Goal: Task Accomplishment & Management: Manage account settings

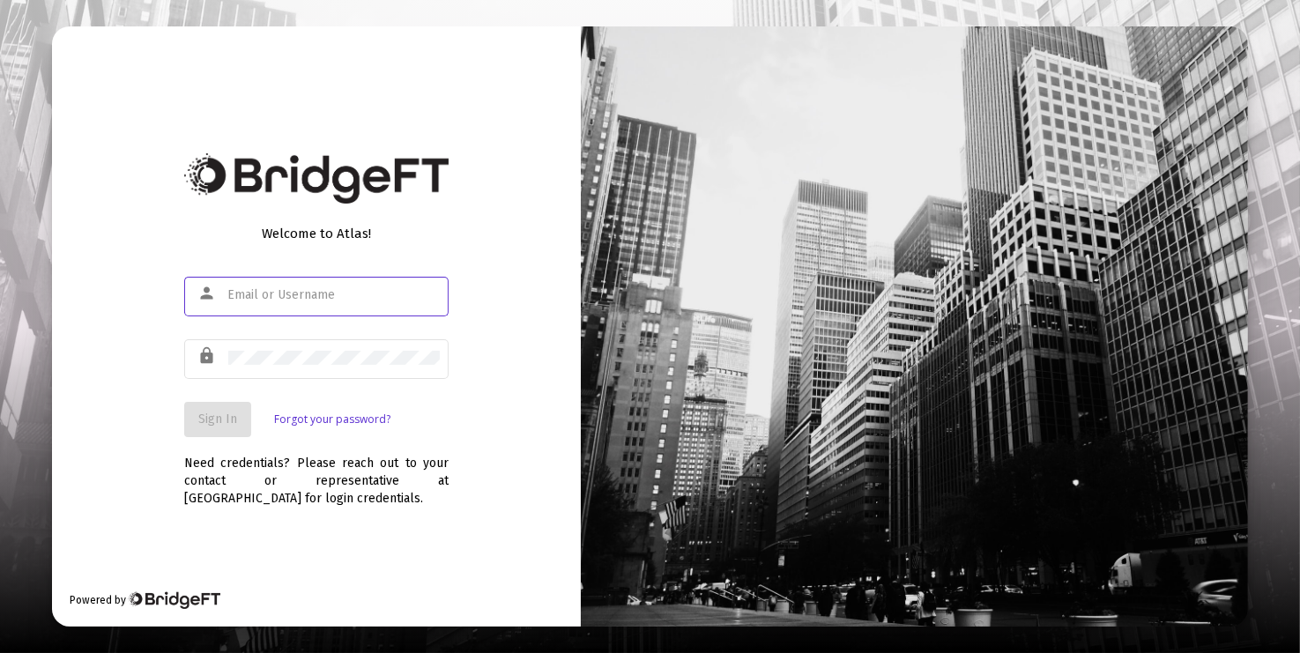
type input "[PERSON_NAME][EMAIL_ADDRESS][DOMAIN_NAME]"
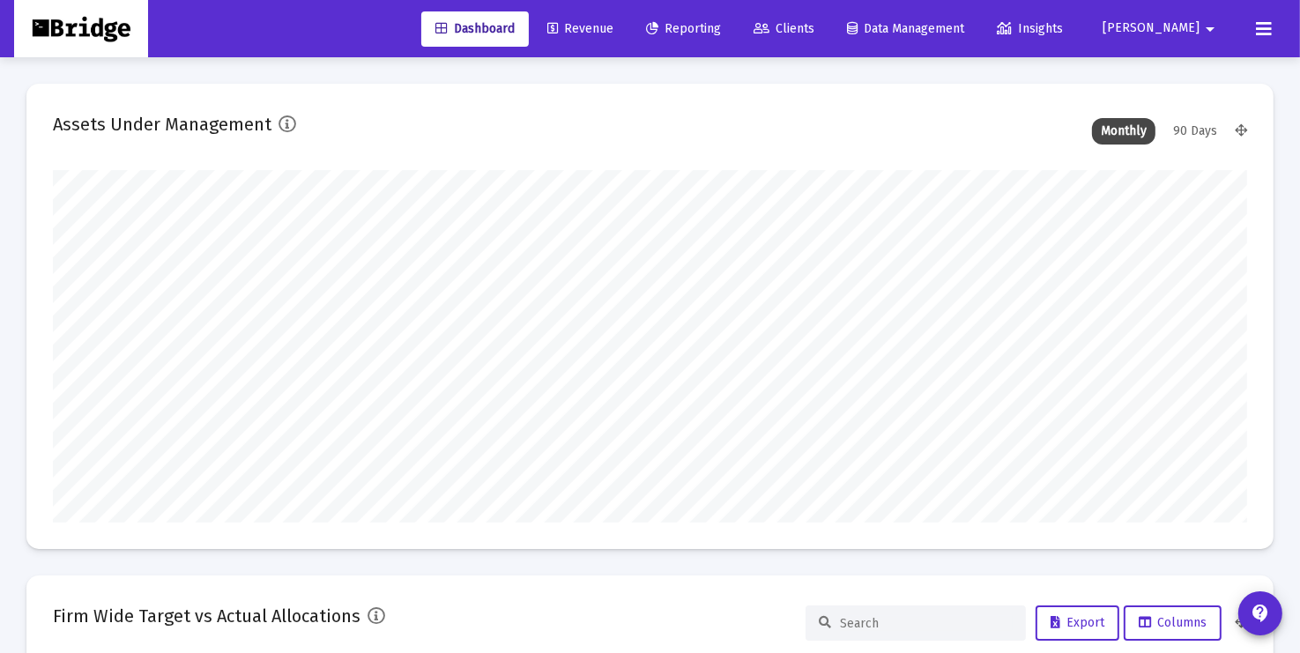
scroll to position [353, 1194]
type input "[DATE]"
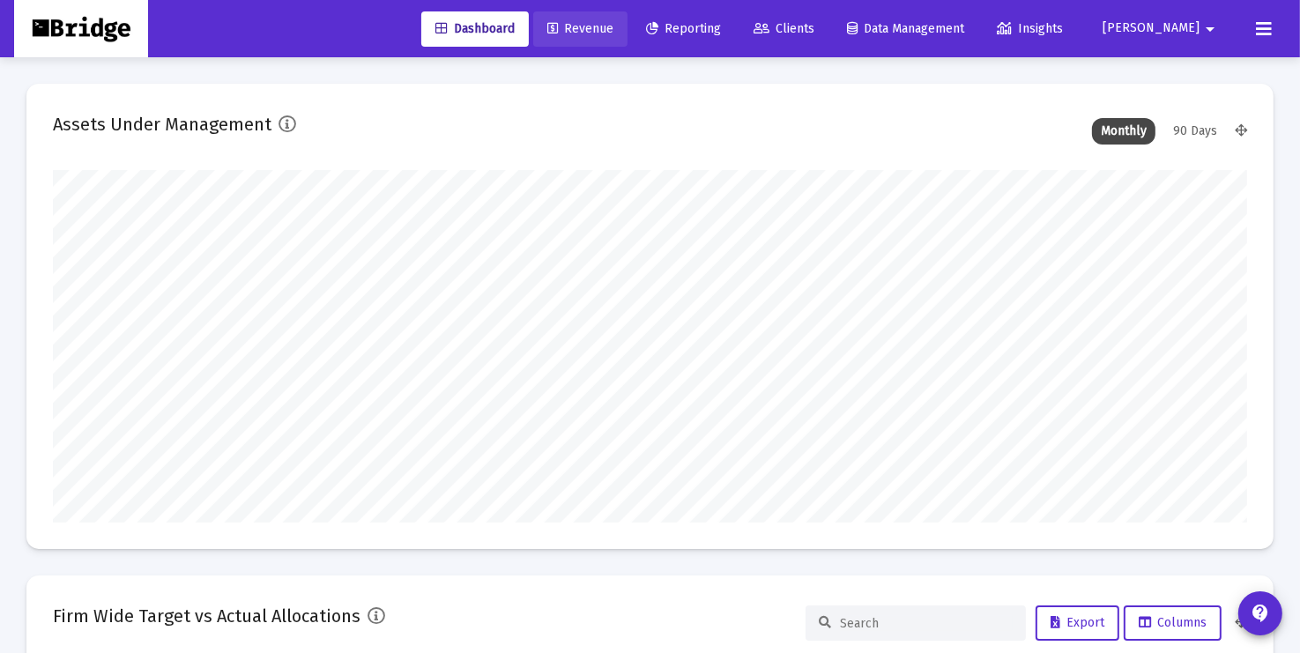
click at [613, 33] on span "Revenue" at bounding box center [580, 28] width 66 height 15
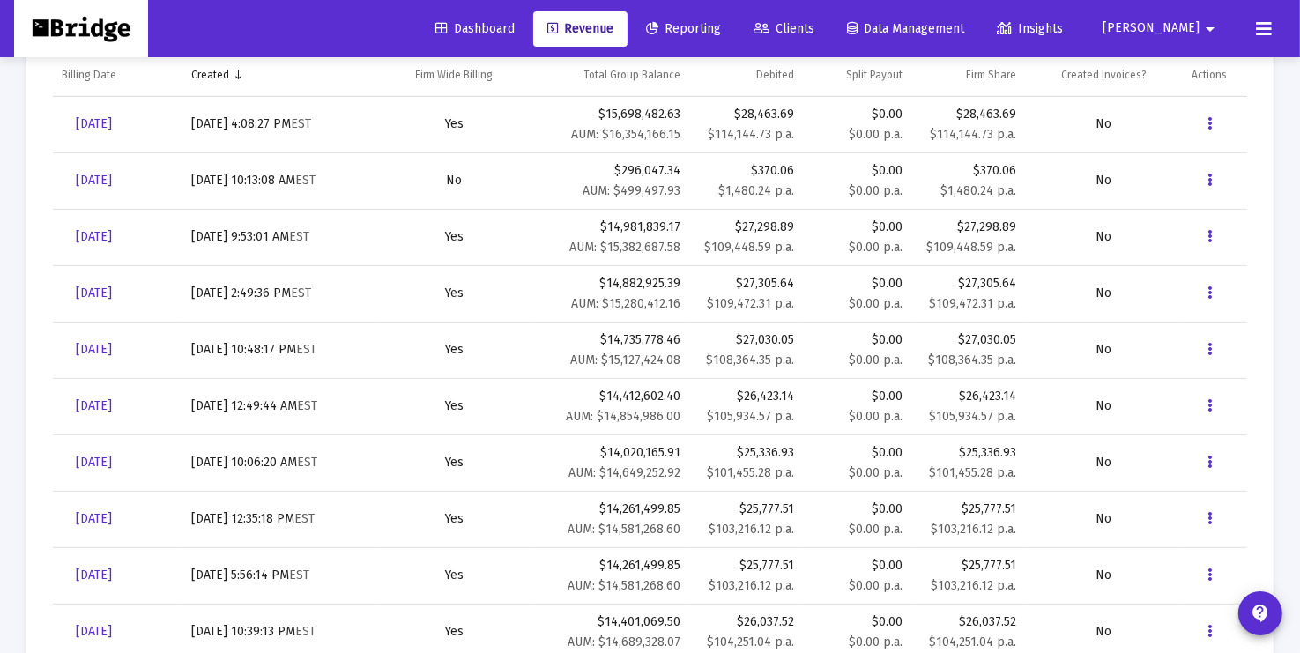
scroll to position [694, 0]
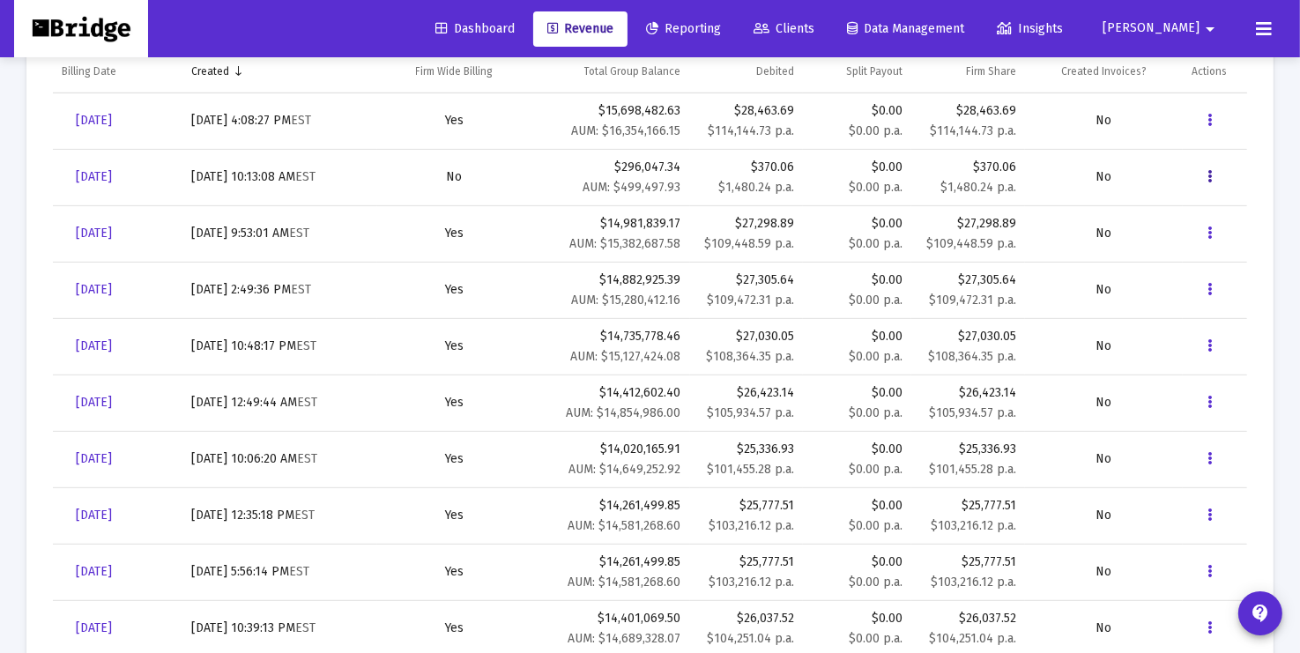
click at [1208, 174] on icon "Data grid" at bounding box center [1209, 177] width 4 height 21
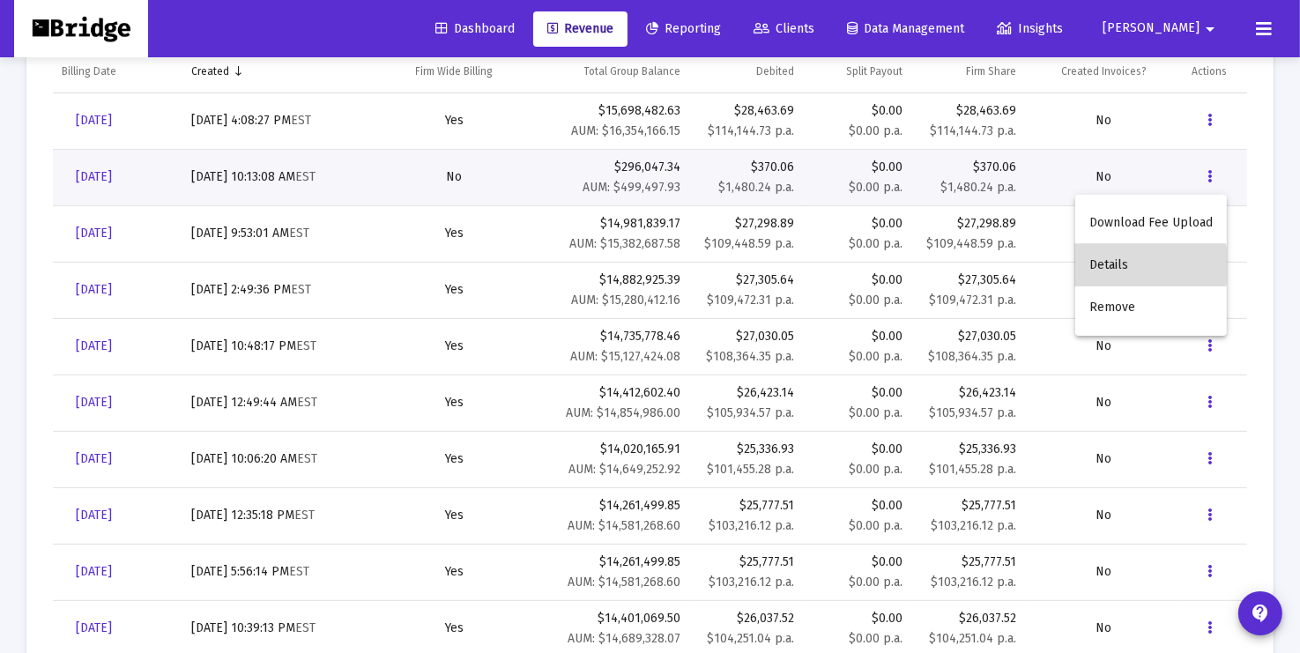
click at [1141, 265] on button "Details" at bounding box center [1151, 265] width 152 height 42
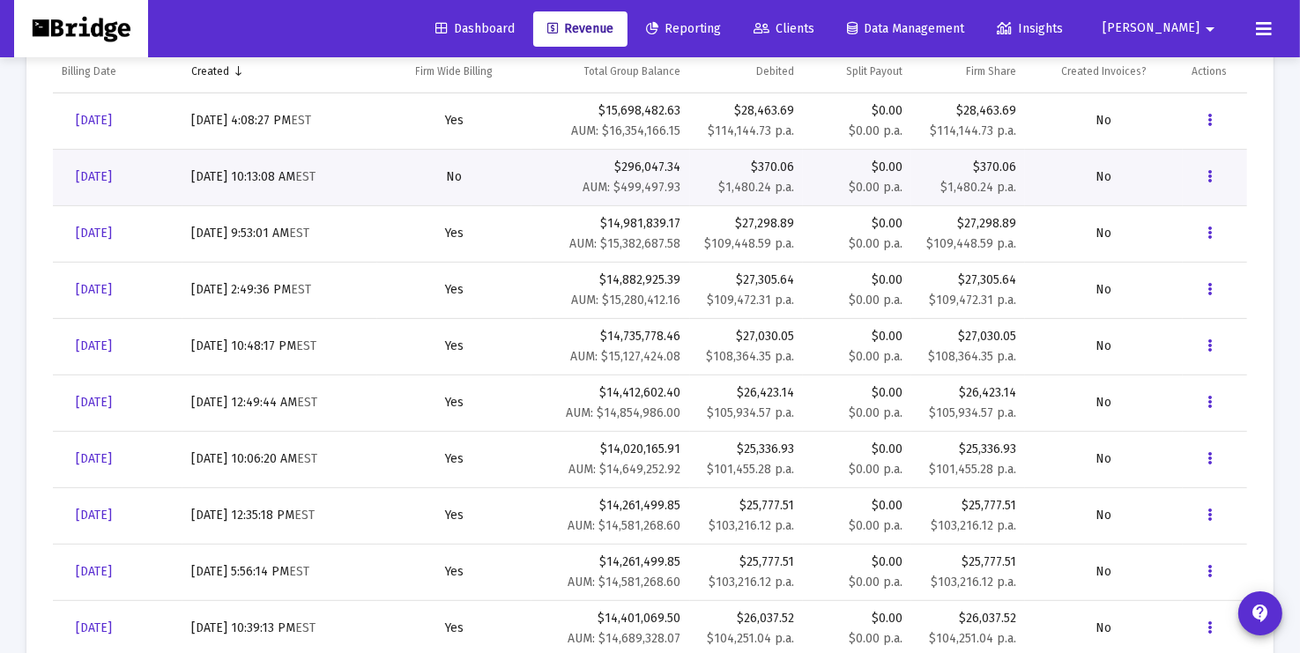
scroll to position [56, 0]
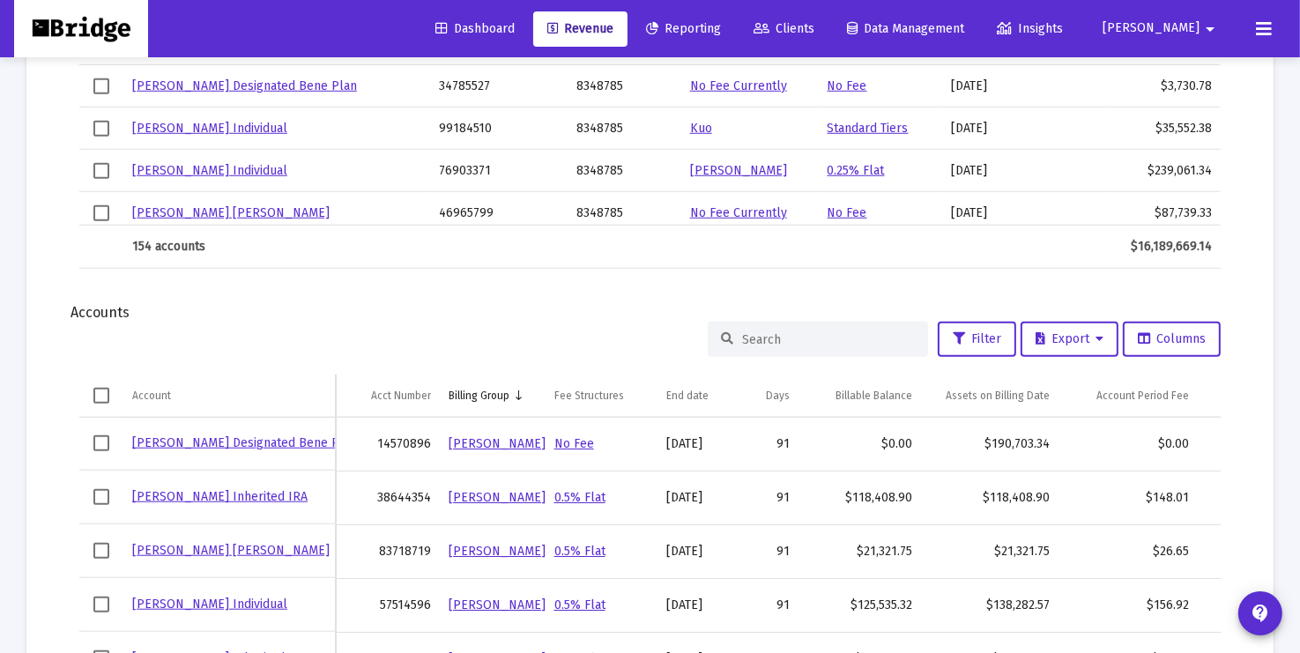
scroll to position [1473, 0]
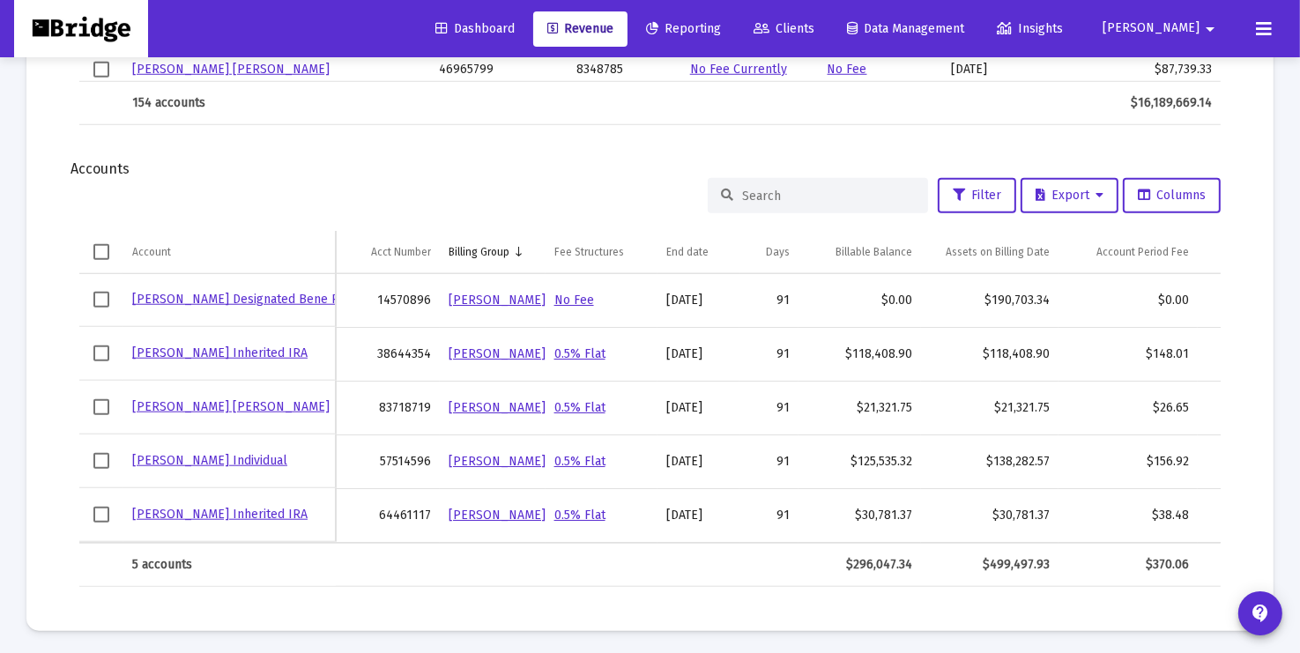
click at [798, 189] on input at bounding box center [828, 196] width 173 height 15
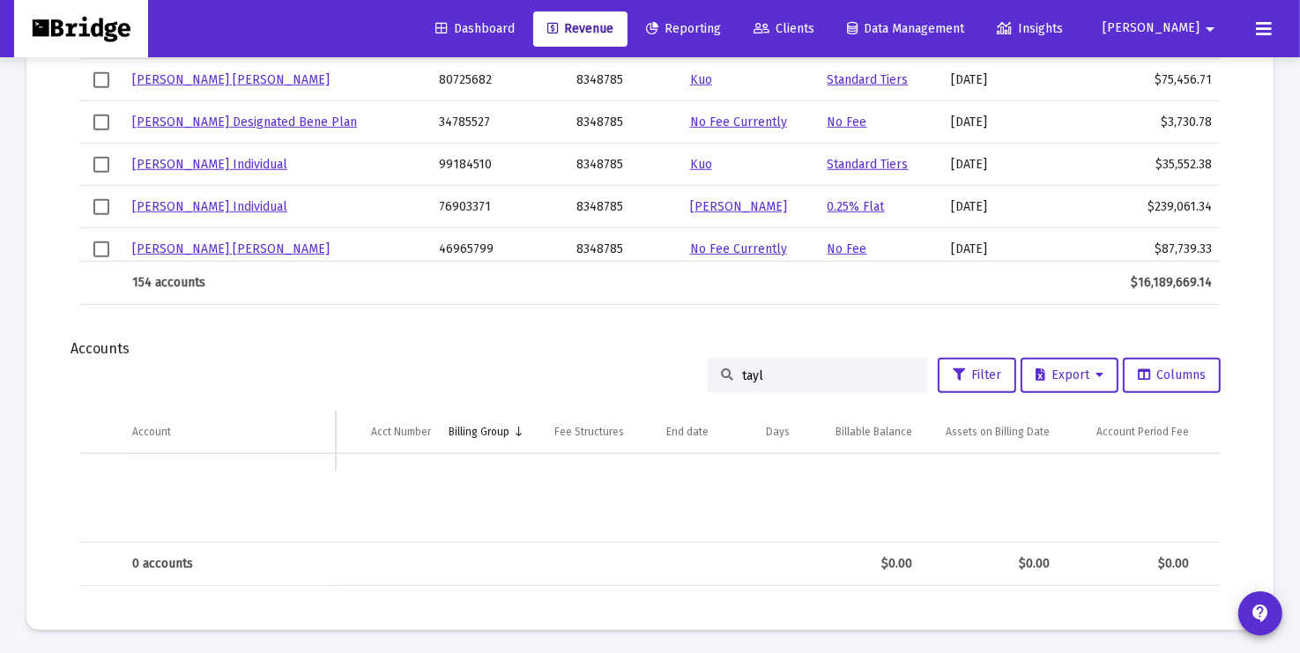
scroll to position [1209, 0]
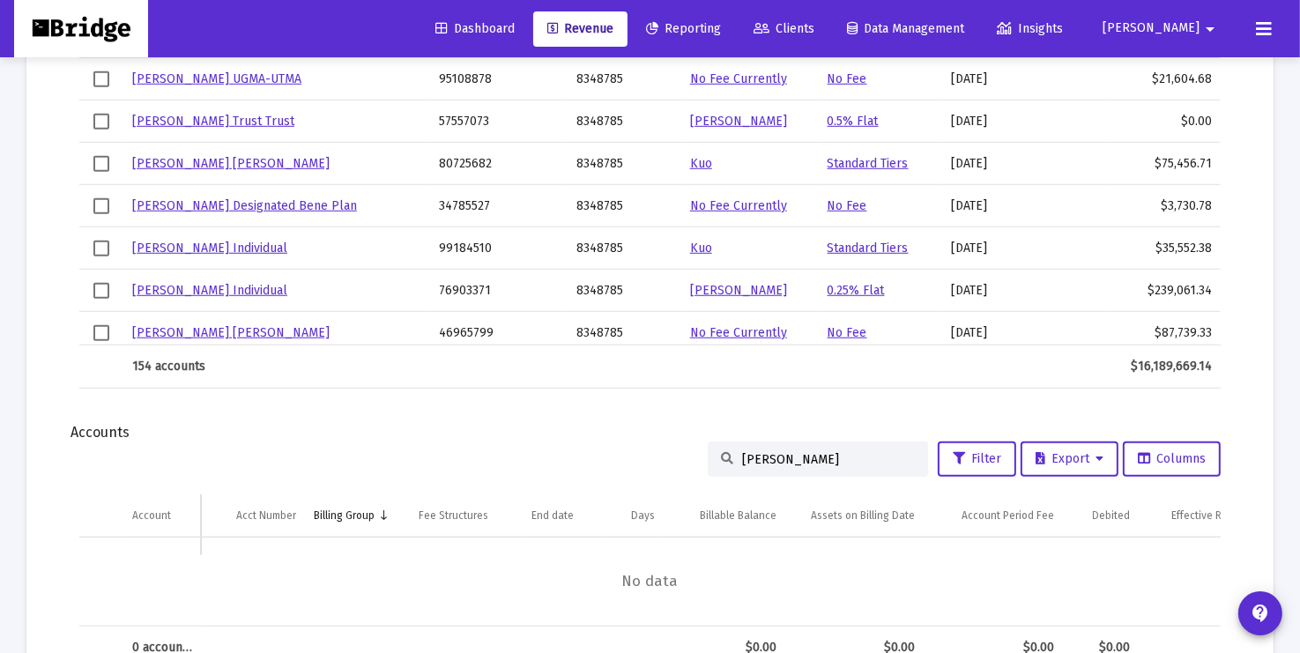
type input "[PERSON_NAME]"
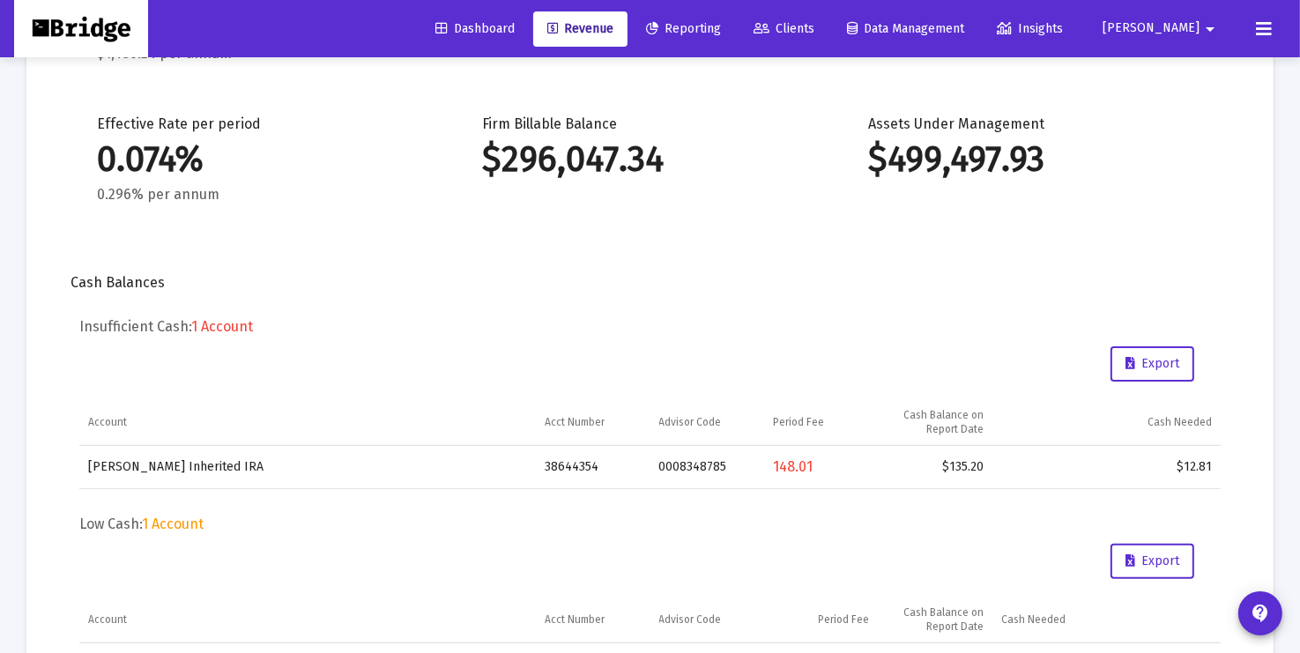
scroll to position [0, 0]
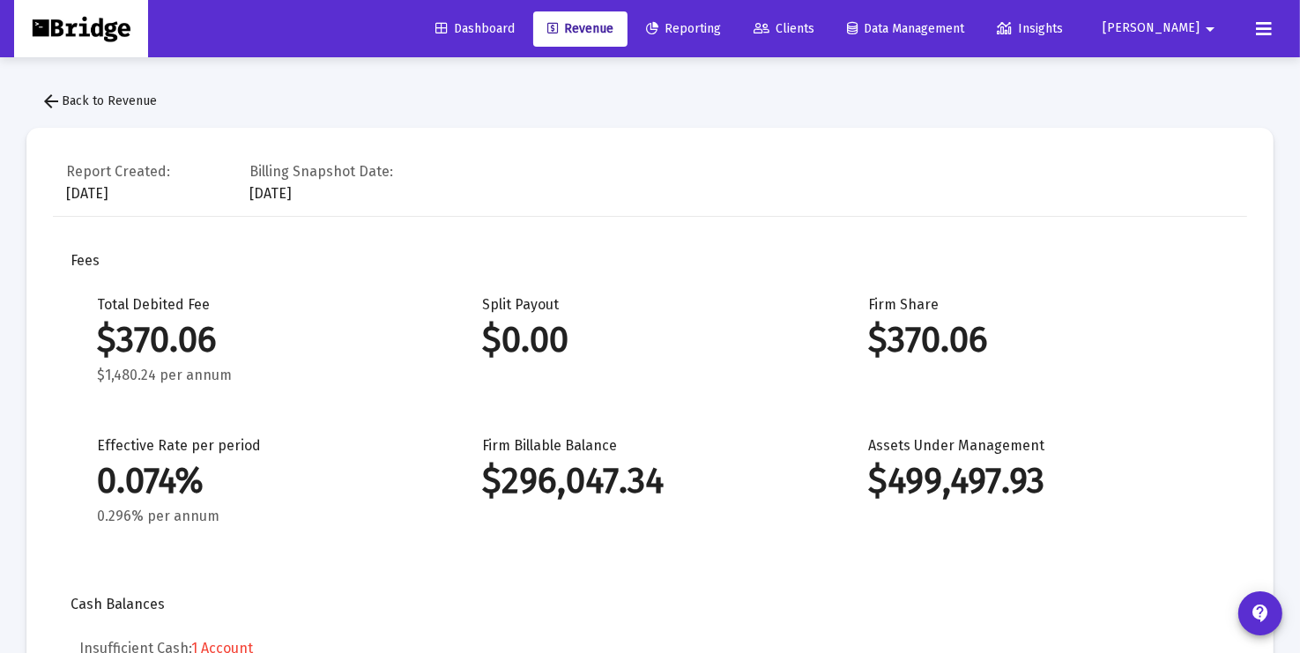
click at [47, 96] on mat-icon "arrow_back" at bounding box center [51, 101] width 21 height 21
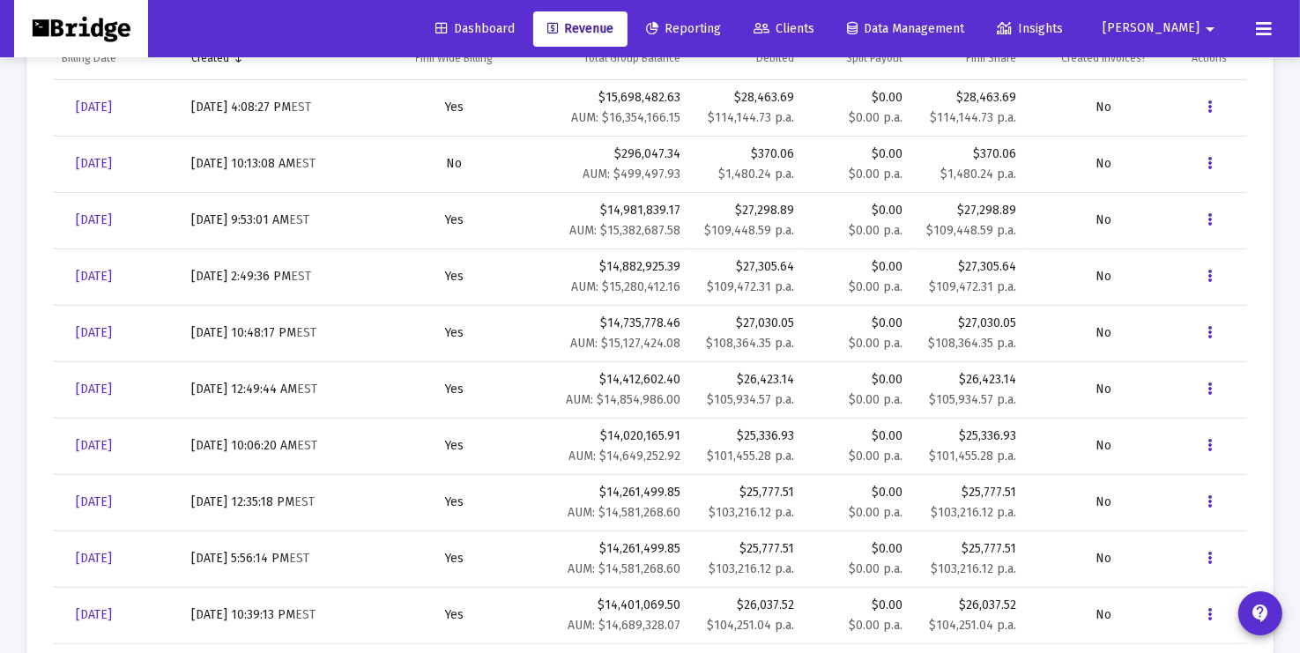
scroll to position [706, 0]
click at [1207, 224] on icon "Data grid" at bounding box center [1209, 222] width 4 height 21
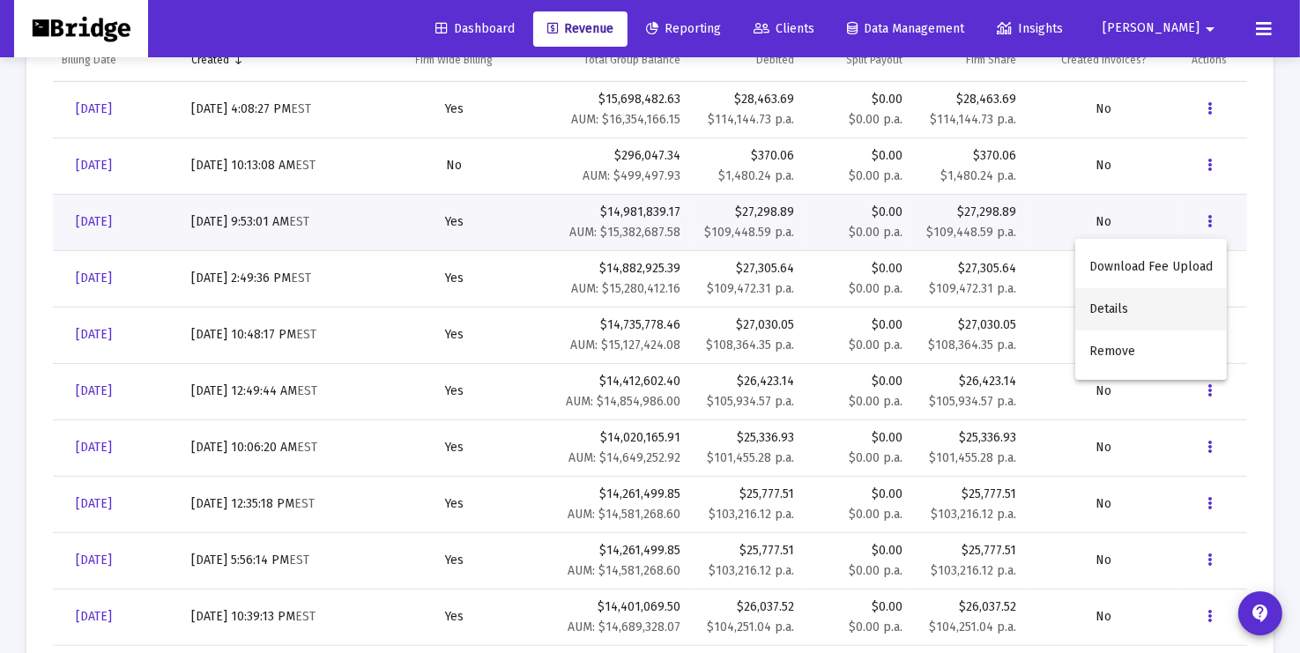
click at [1117, 309] on button "Details" at bounding box center [1151, 309] width 152 height 42
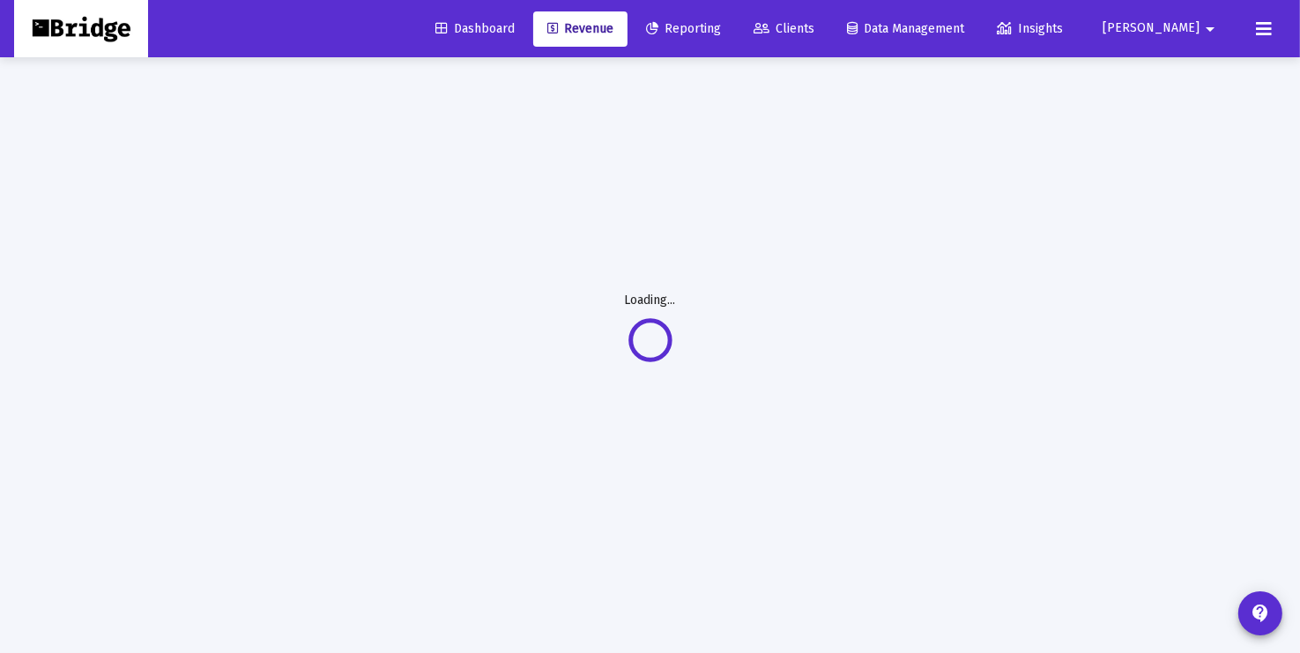
scroll to position [56, 0]
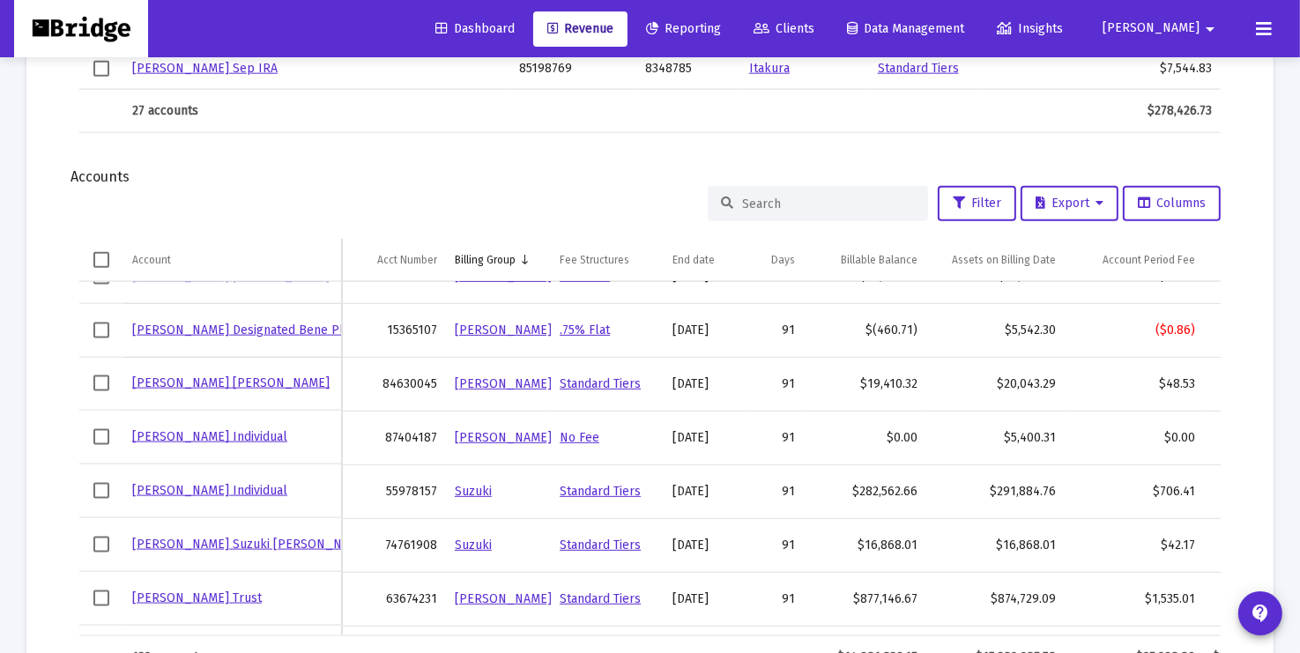
click at [817, 197] on input at bounding box center [828, 204] width 173 height 15
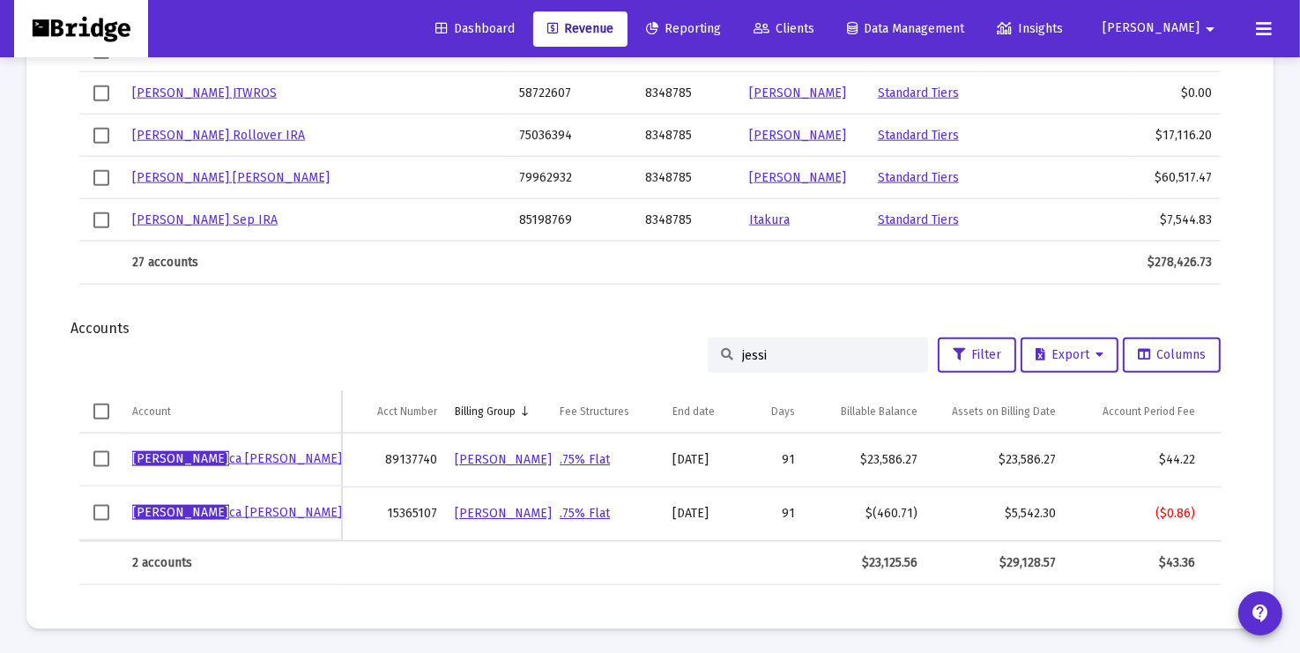
type input "jessi"
click at [225, 513] on link "[PERSON_NAME] ca [PERSON_NAME] Designated Bene Plan" at bounding box center [301, 512] width 338 height 15
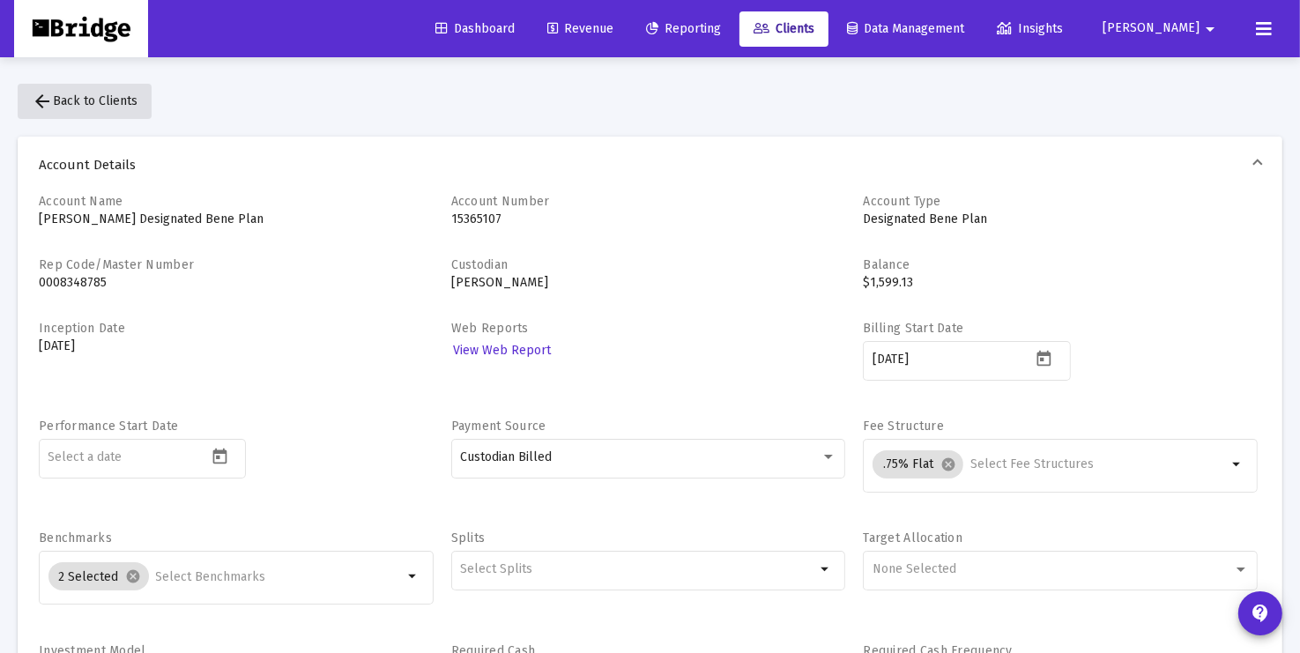
click at [100, 99] on span "arrow_back Back to Clients" at bounding box center [85, 100] width 106 height 15
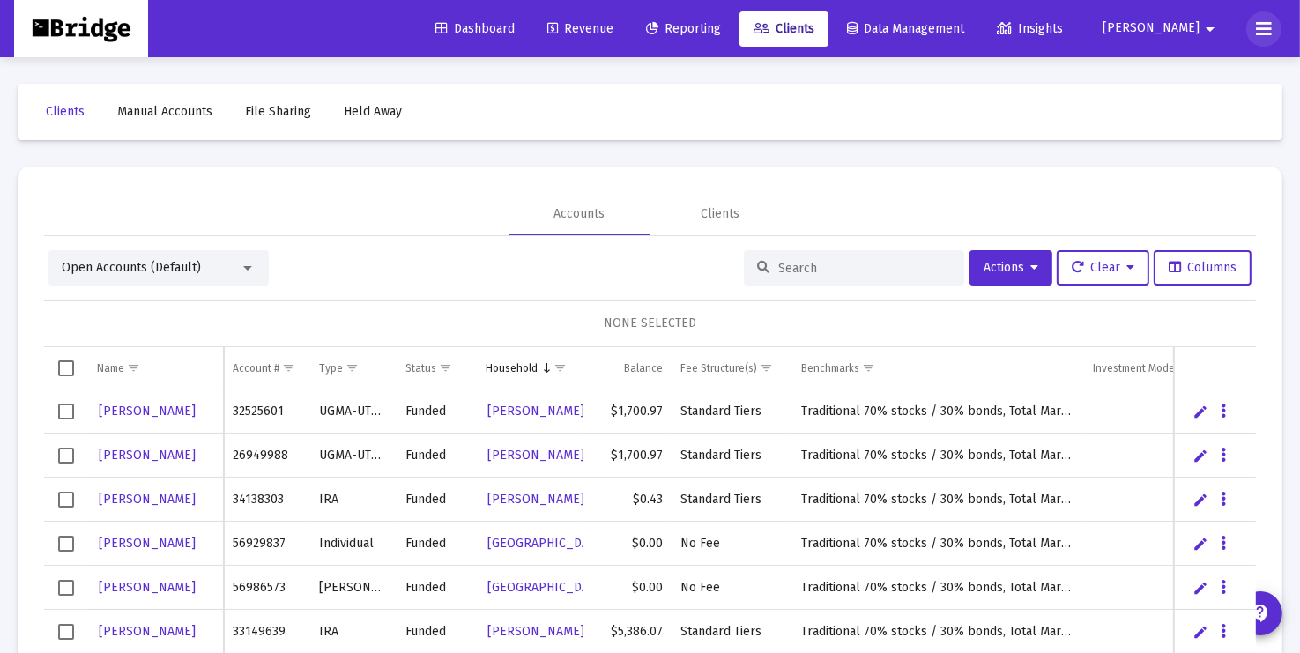
click at [1272, 28] on button at bounding box center [1263, 28] width 35 height 35
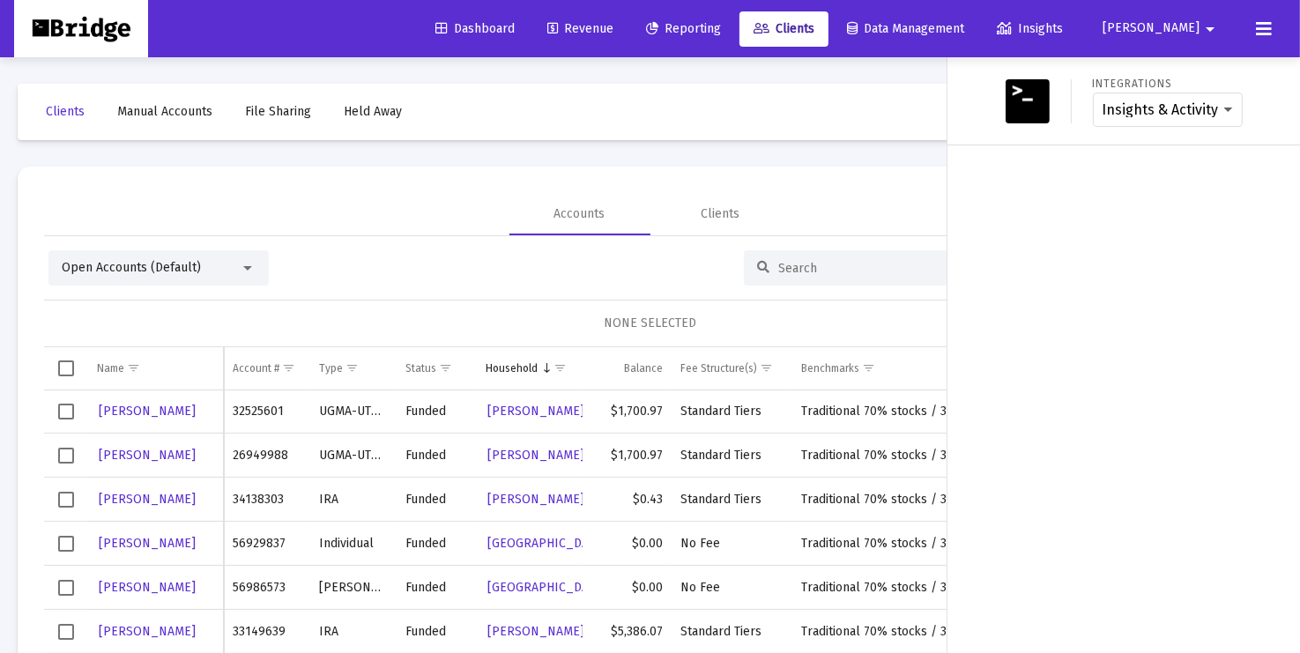
click at [1272, 28] on button at bounding box center [1263, 28] width 35 height 35
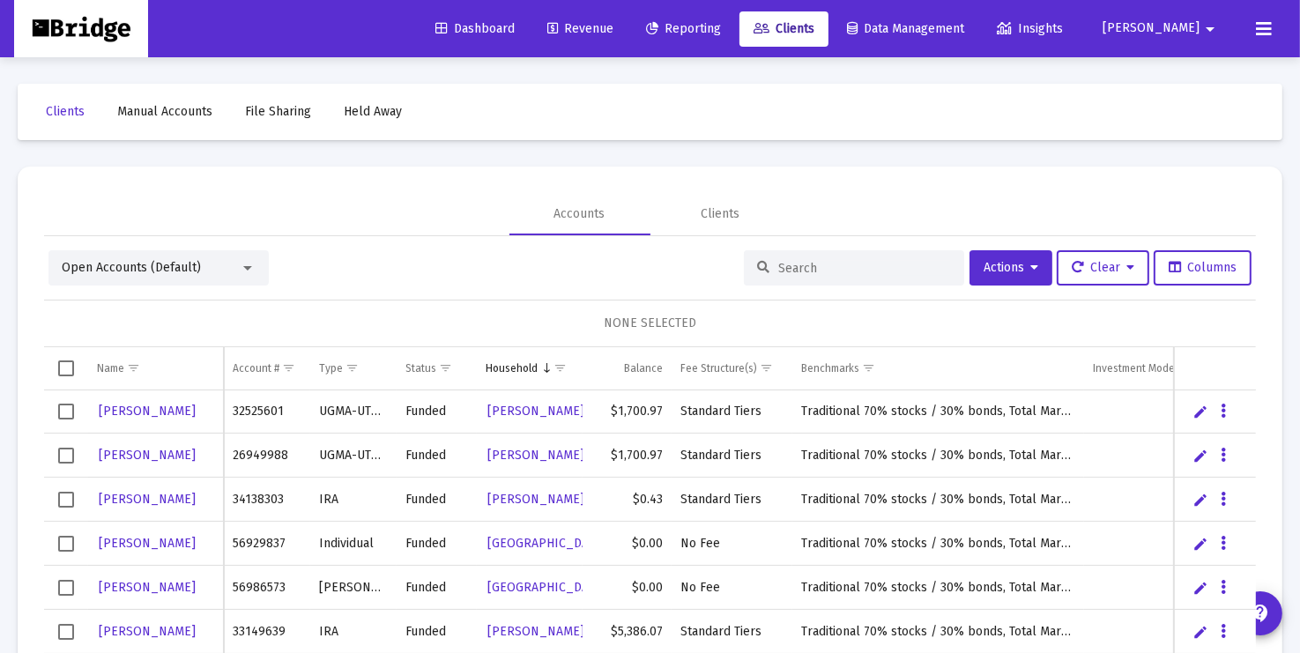
click at [1213, 28] on mat-icon "arrow_drop_down" at bounding box center [1209, 28] width 21 height 35
click at [1173, 81] on link "Settings" at bounding box center [1189, 75] width 105 height 42
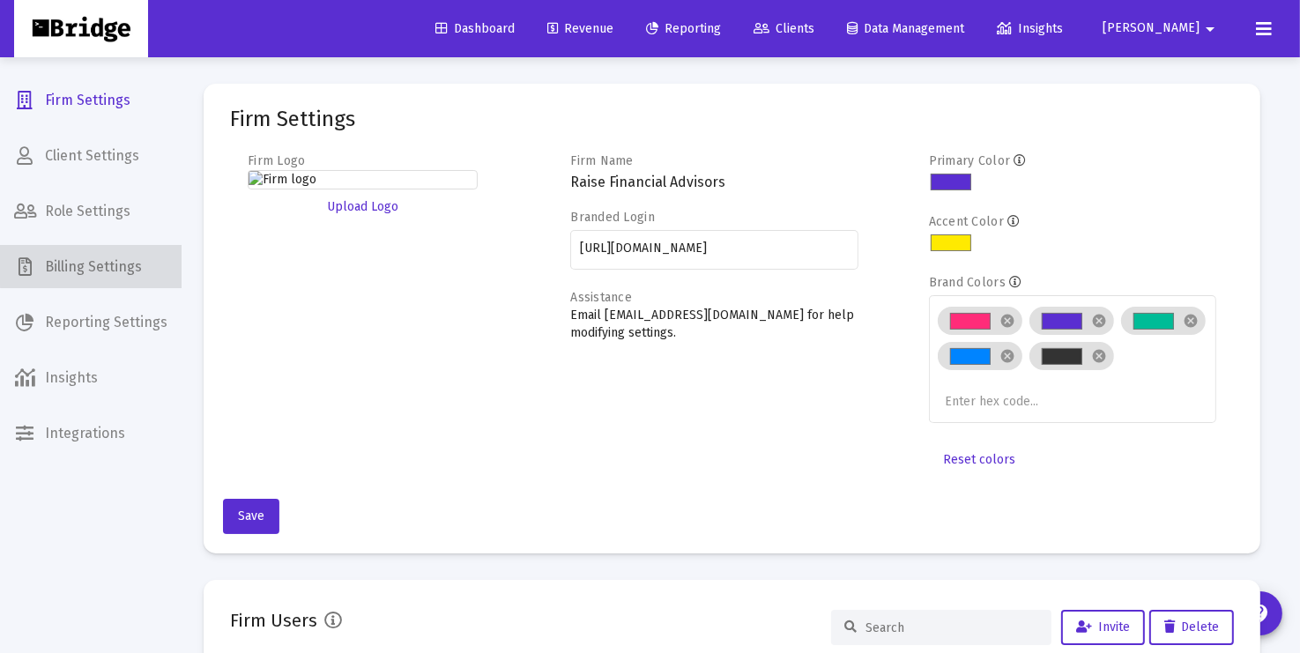
click at [105, 258] on span "Billing Settings" at bounding box center [91, 267] width 182 height 42
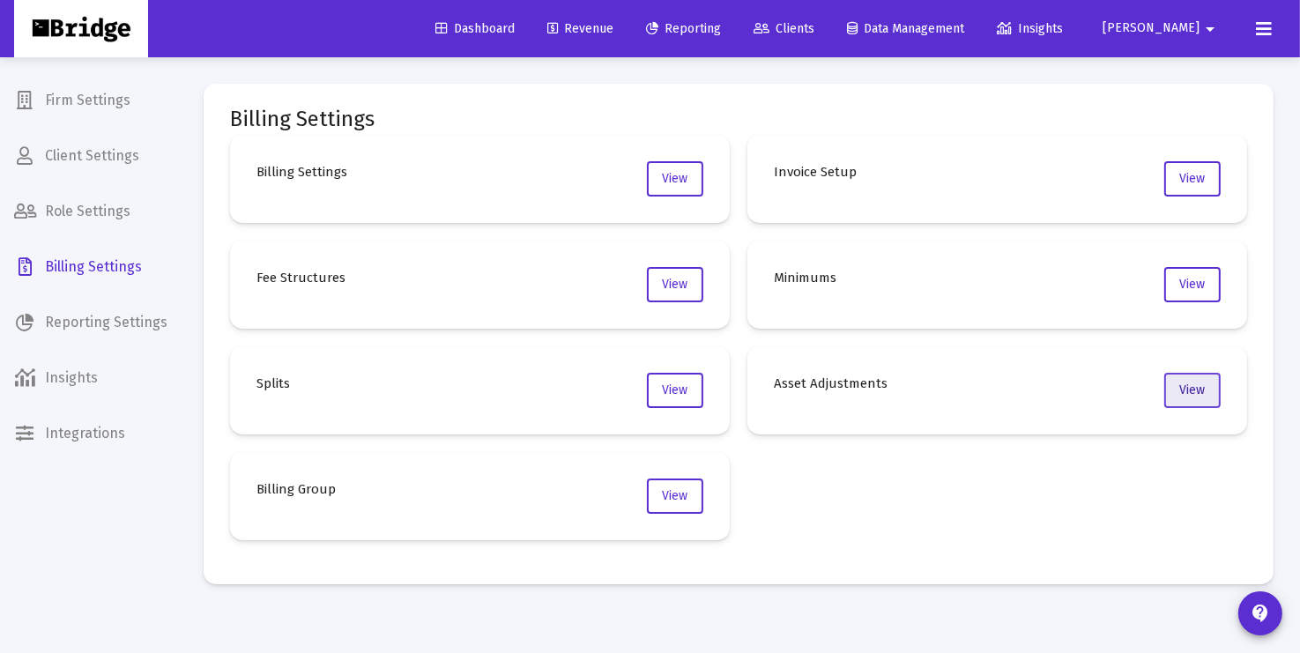
click at [1193, 388] on span "View" at bounding box center [1193, 389] width 26 height 15
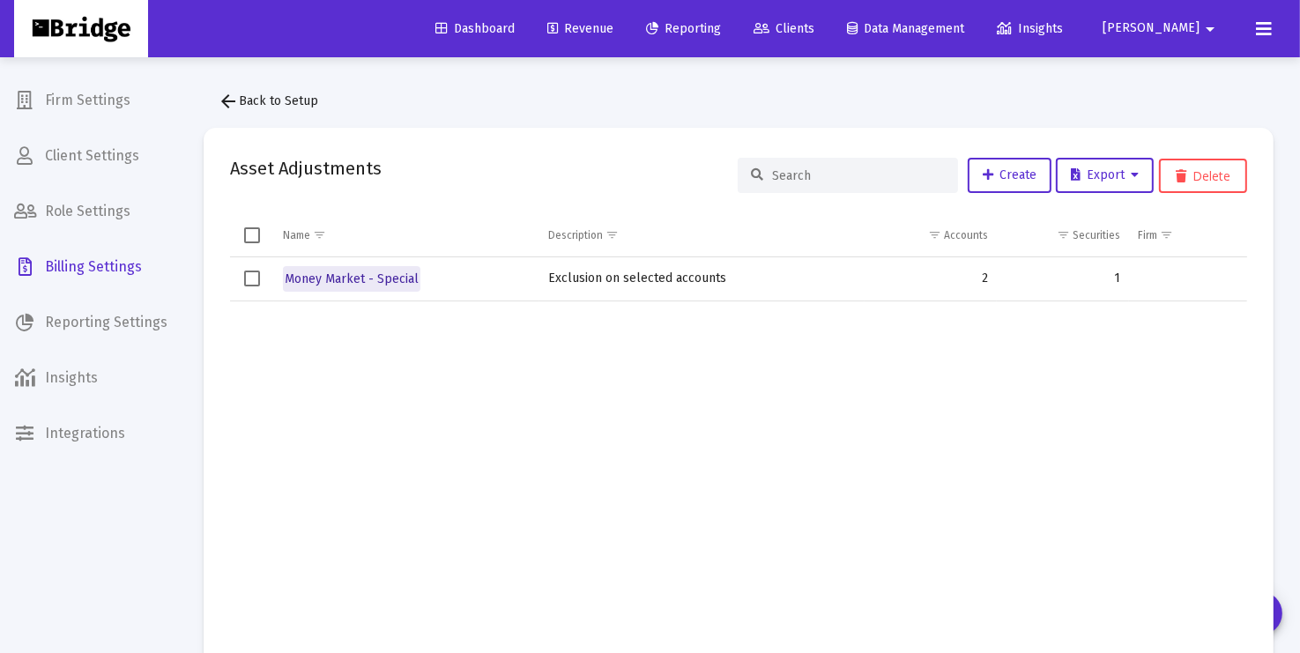
click at [358, 279] on span "Money Market - Special" at bounding box center [352, 278] width 134 height 15
